Goal: Find specific page/section: Find specific page/section

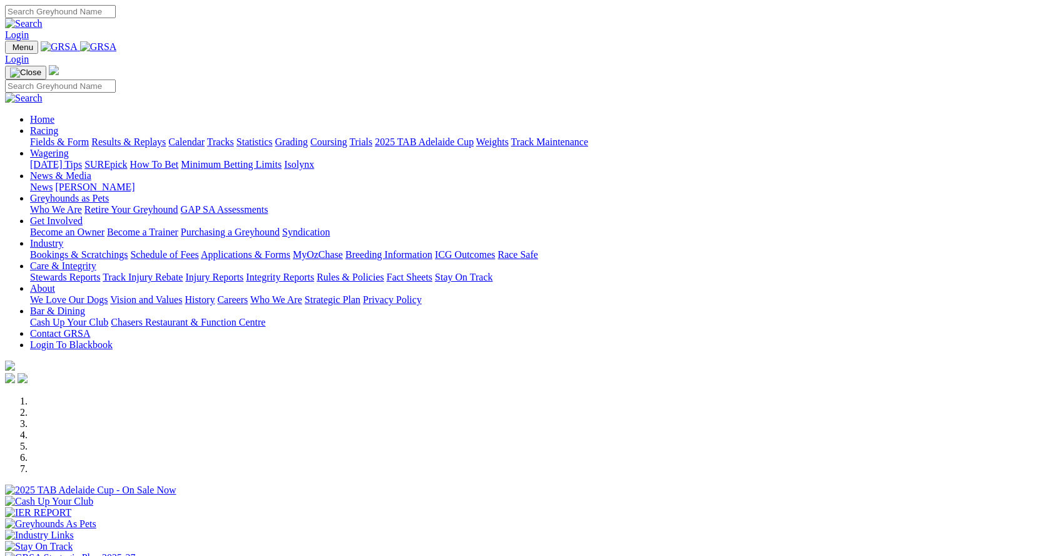
scroll to position [438, 0]
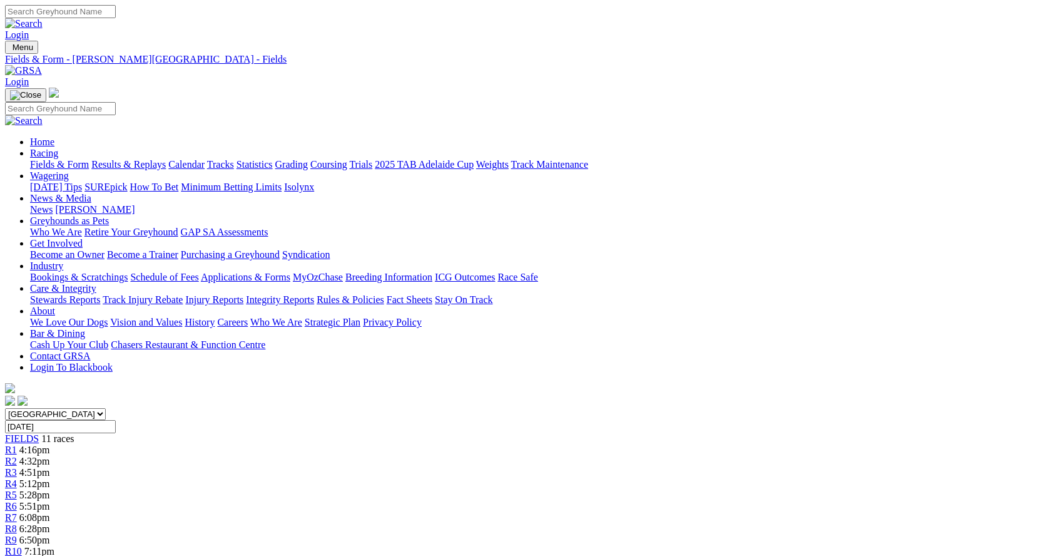
click at [88, 159] on link "Fields & Form" at bounding box center [59, 164] width 59 height 11
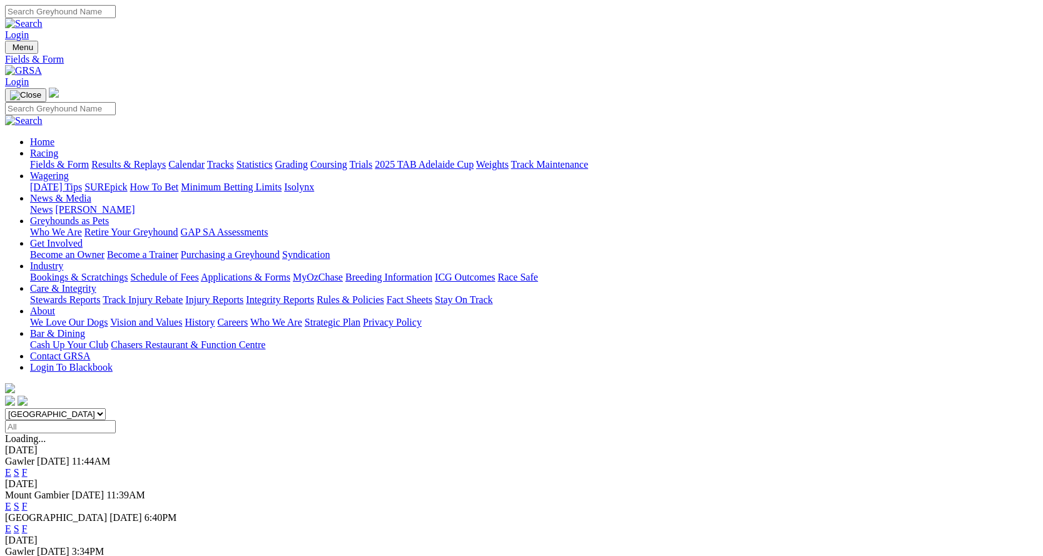
click at [28, 501] on link "F" at bounding box center [25, 506] width 6 height 11
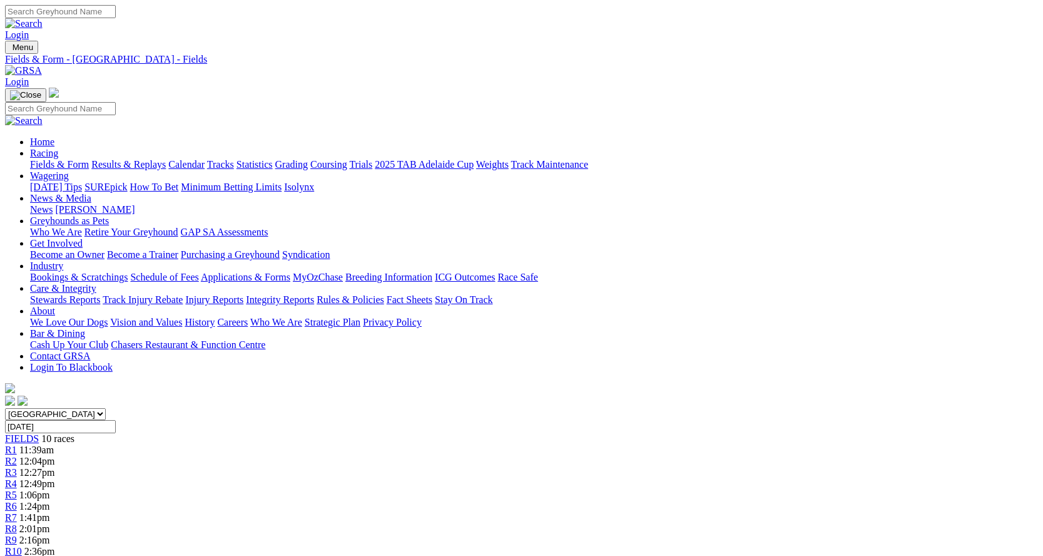
click at [68, 159] on link "Fields & Form" at bounding box center [59, 164] width 59 height 11
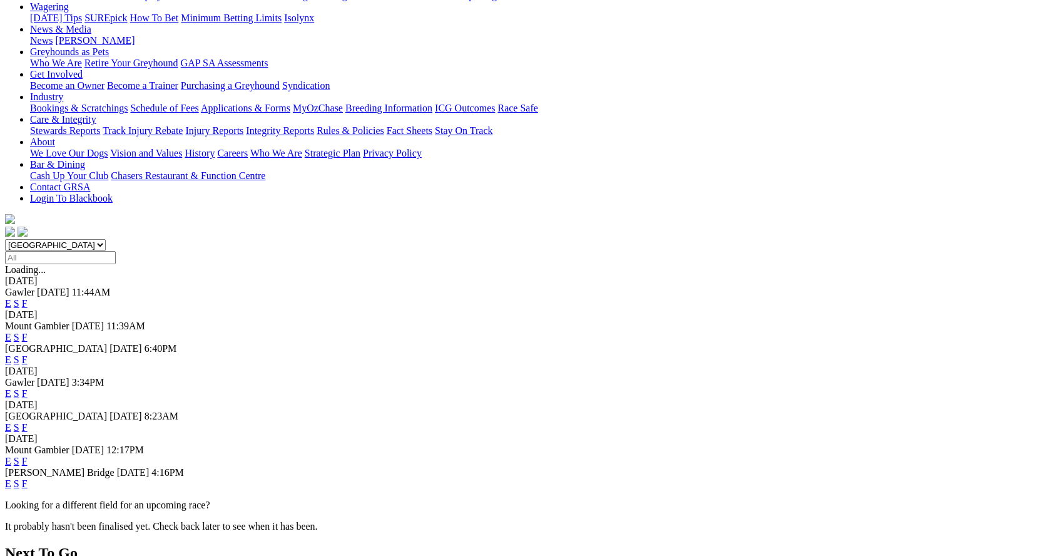
scroll to position [188, 0]
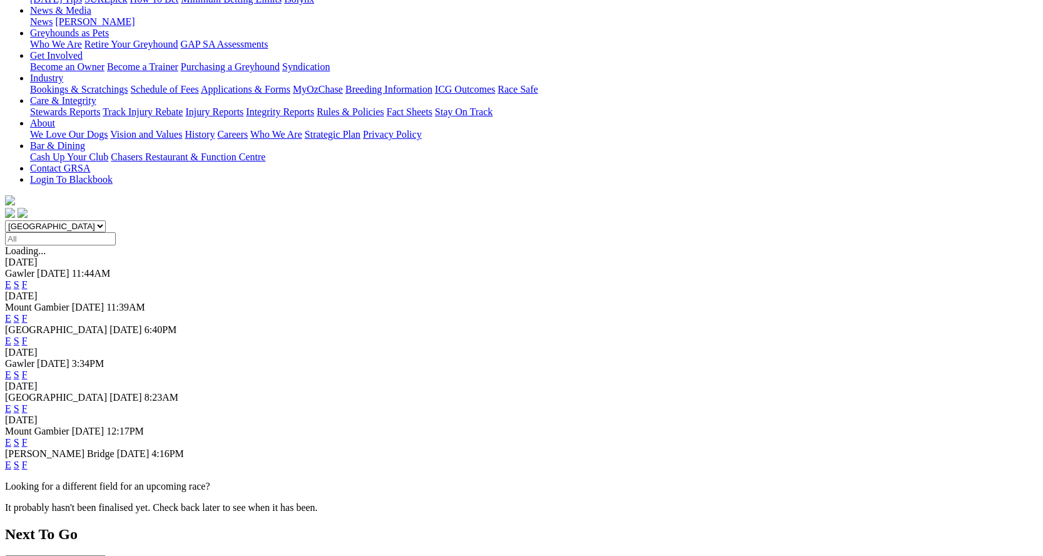
click at [28, 437] on link "F" at bounding box center [25, 442] width 6 height 11
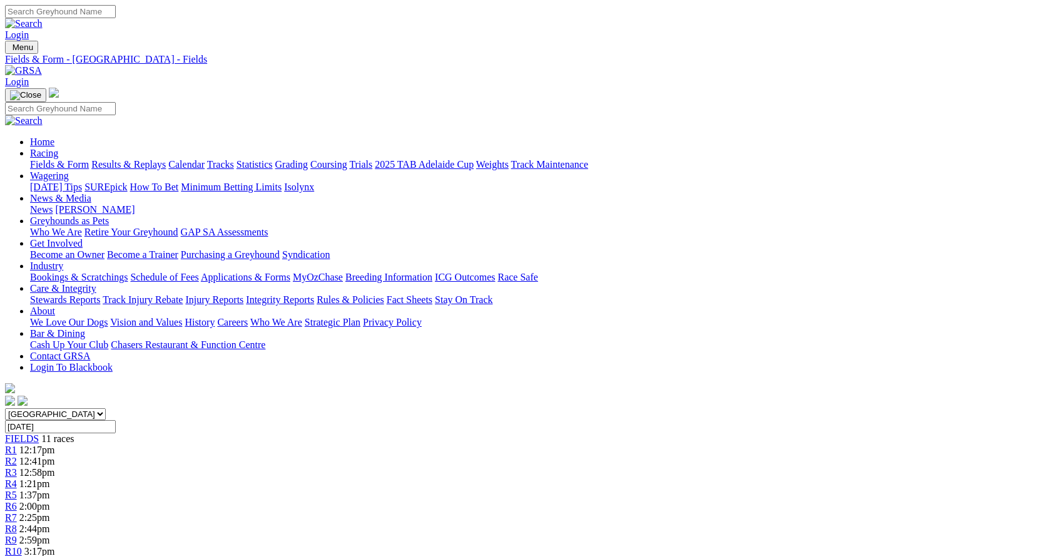
click at [61, 159] on link "Fields & Form" at bounding box center [59, 164] width 59 height 11
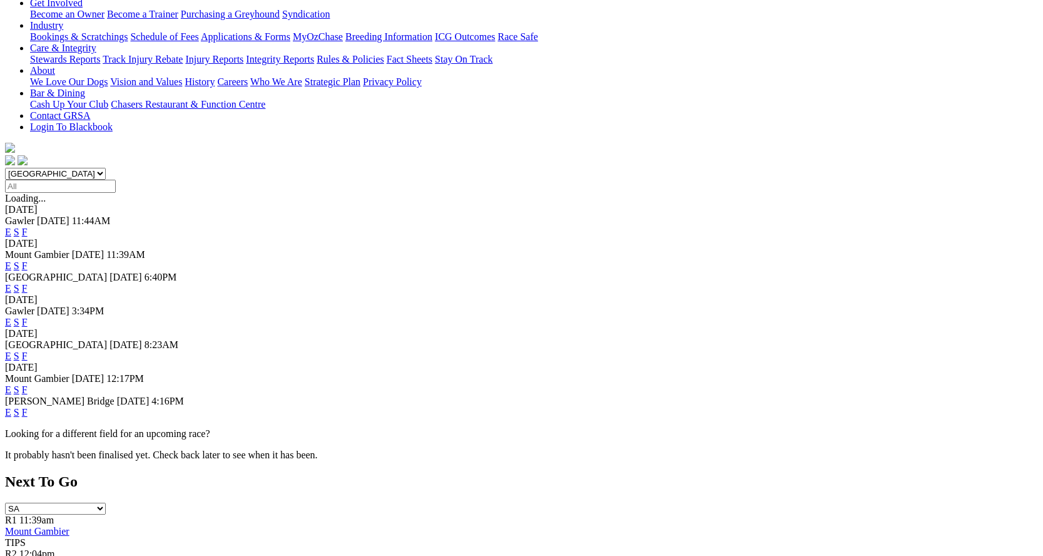
scroll to position [250, 0]
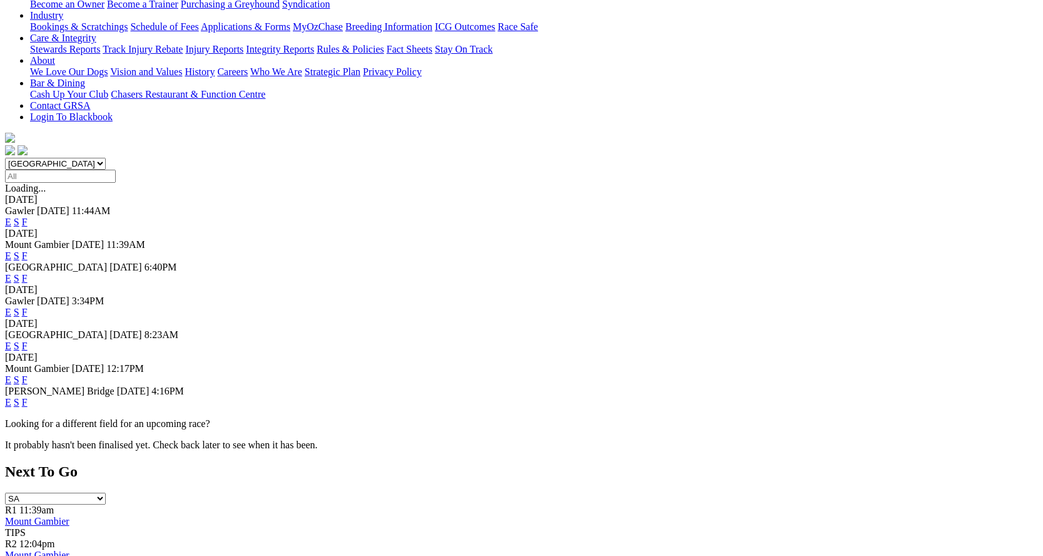
click at [28, 340] on link "F" at bounding box center [25, 345] width 6 height 11
